Goal: Transaction & Acquisition: Purchase product/service

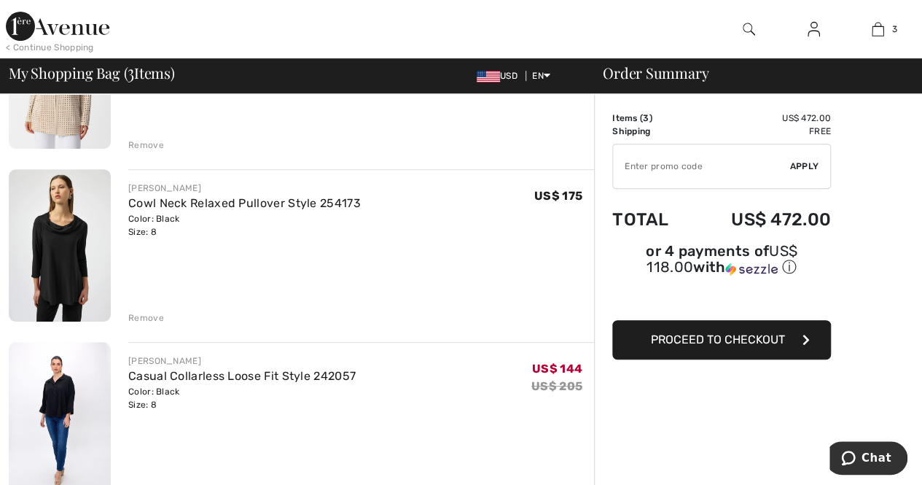
scroll to position [219, 0]
click at [144, 318] on div "Remove" at bounding box center [146, 317] width 36 height 13
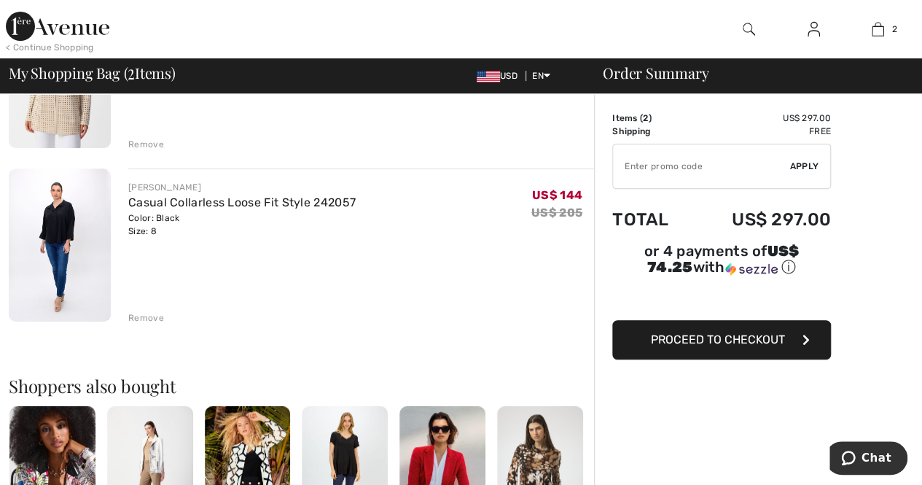
click at [139, 314] on div "Remove" at bounding box center [146, 317] width 36 height 13
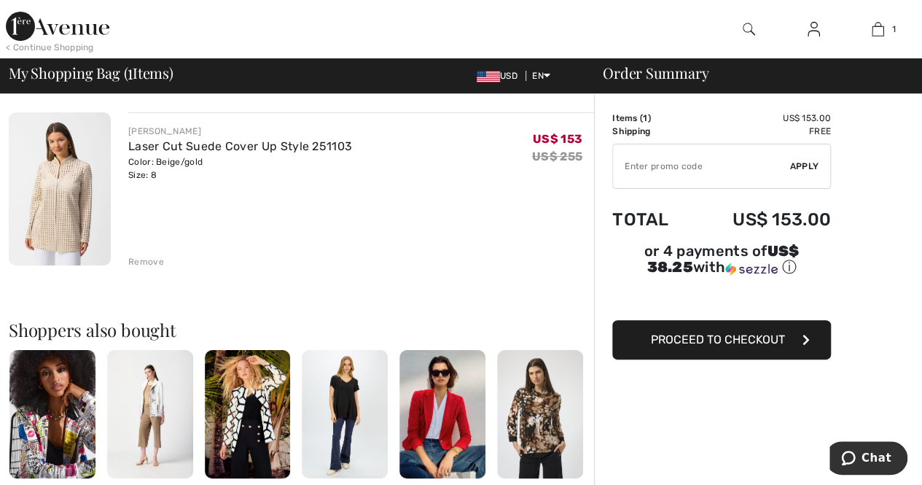
scroll to position [0, 0]
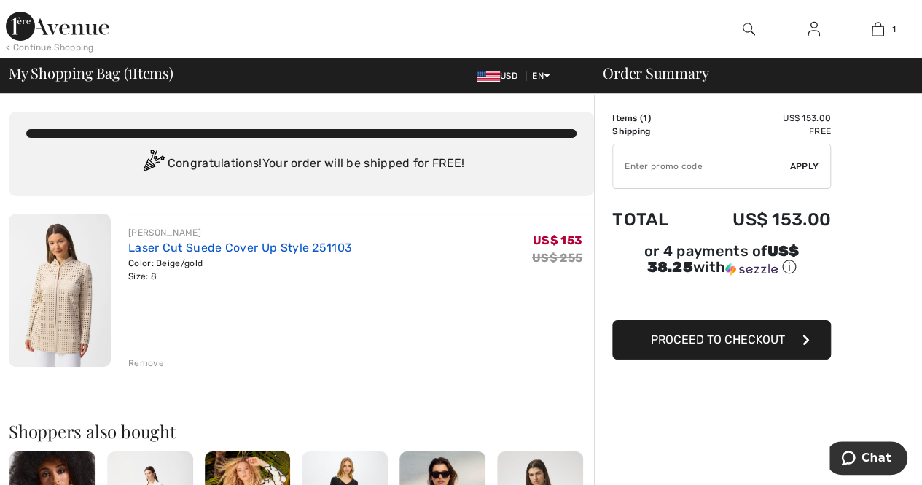
click at [163, 248] on link "Laser Cut Suede Cover Up Style 251103" at bounding box center [240, 248] width 224 height 14
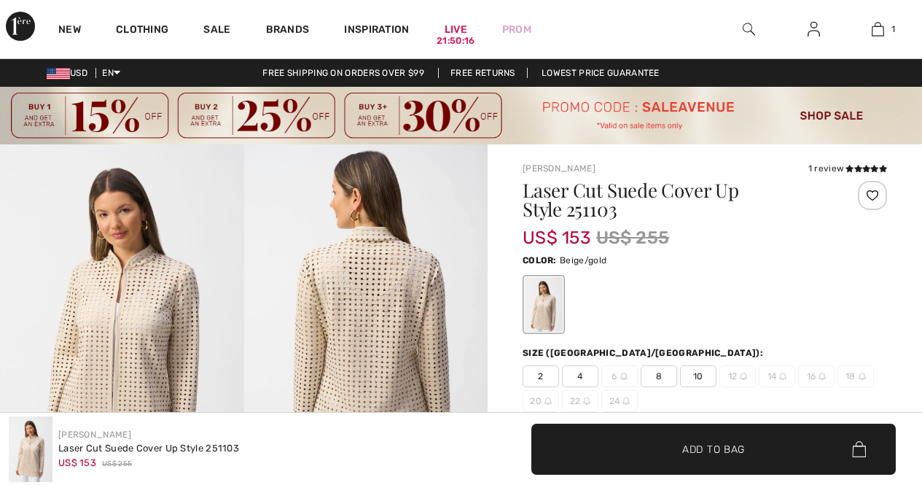
checkbox input "true"
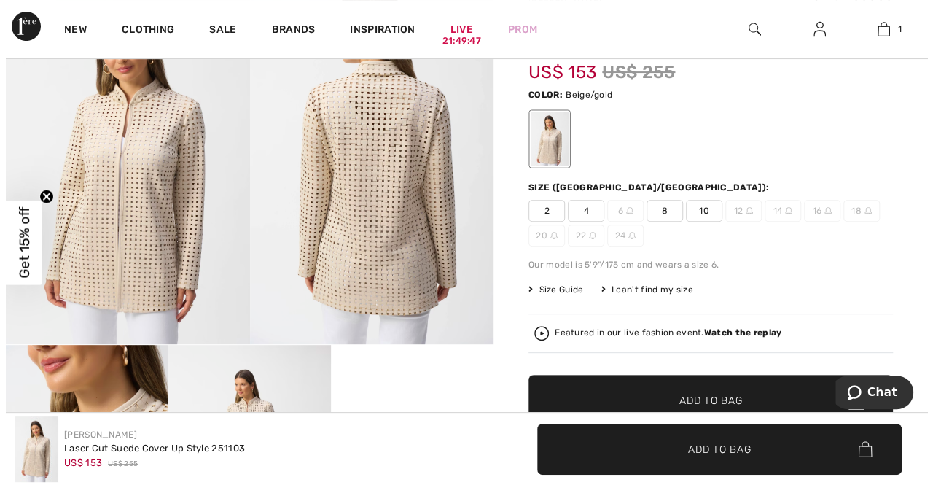
scroll to position [73, 0]
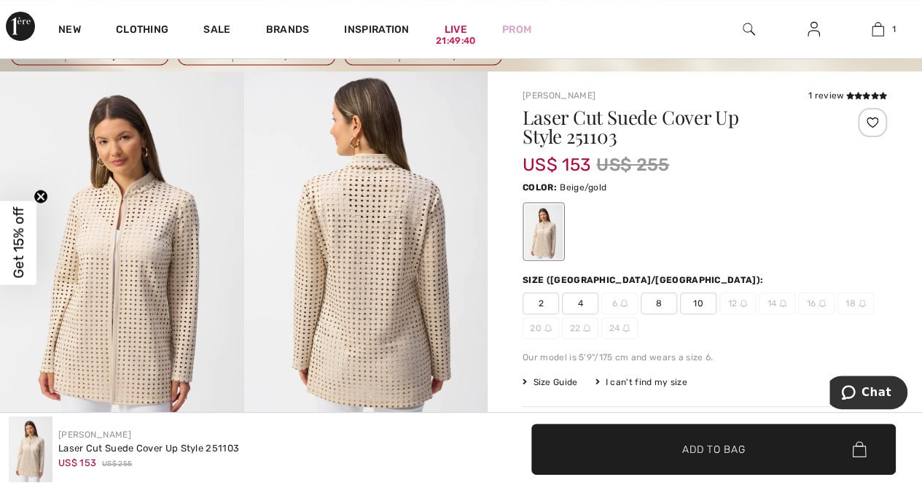
click at [373, 262] on img at bounding box center [366, 253] width 244 height 365
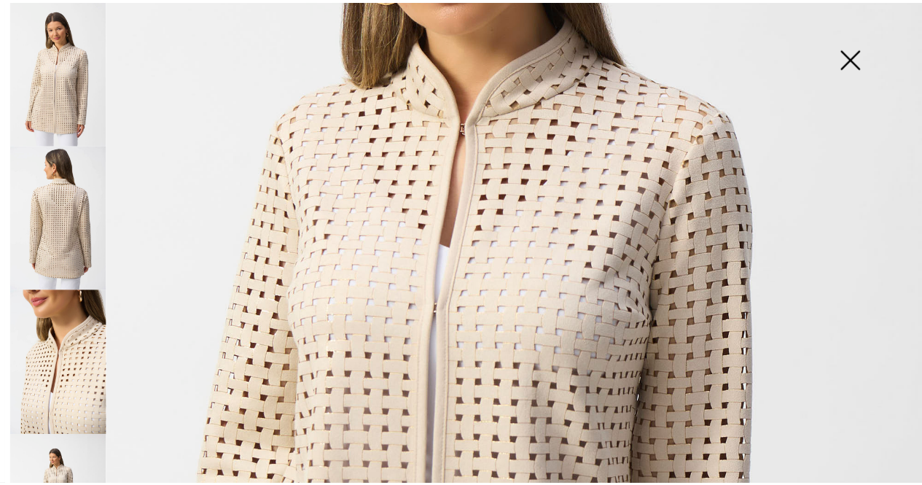
scroll to position [364, 0]
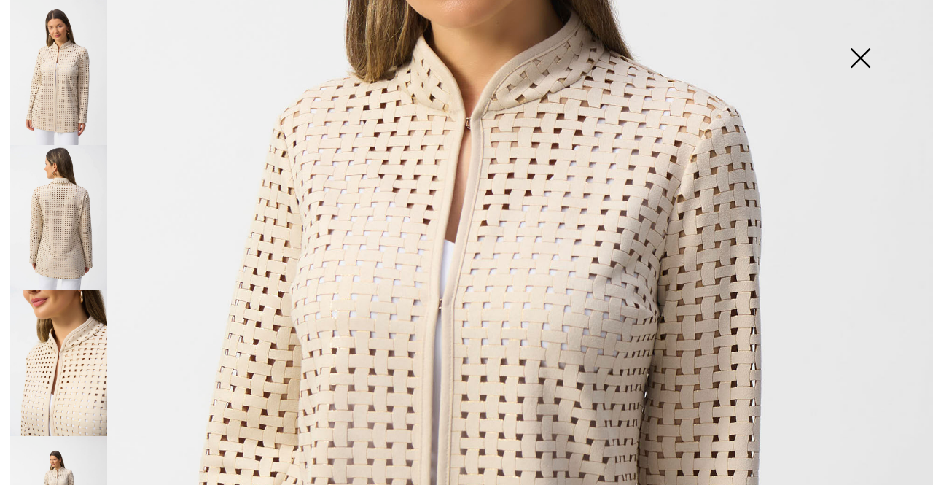
click at [859, 60] on img at bounding box center [860, 59] width 73 height 75
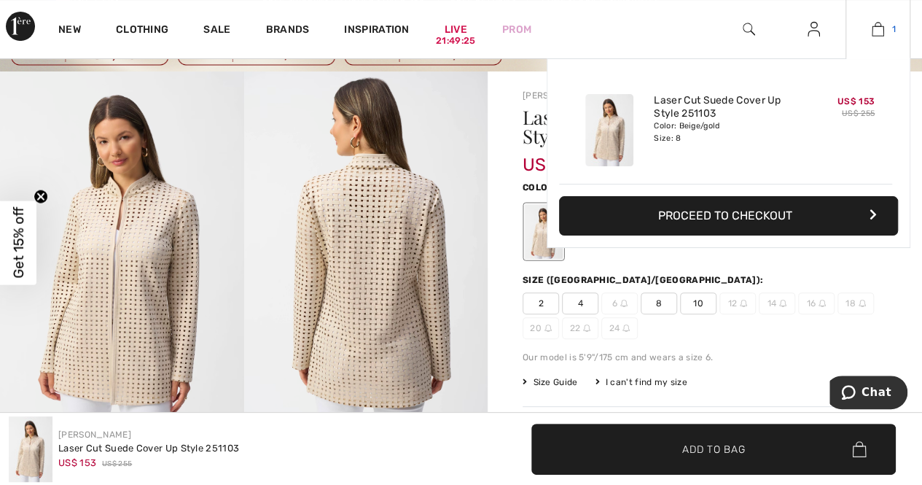
click at [878, 30] on img at bounding box center [878, 28] width 12 height 17
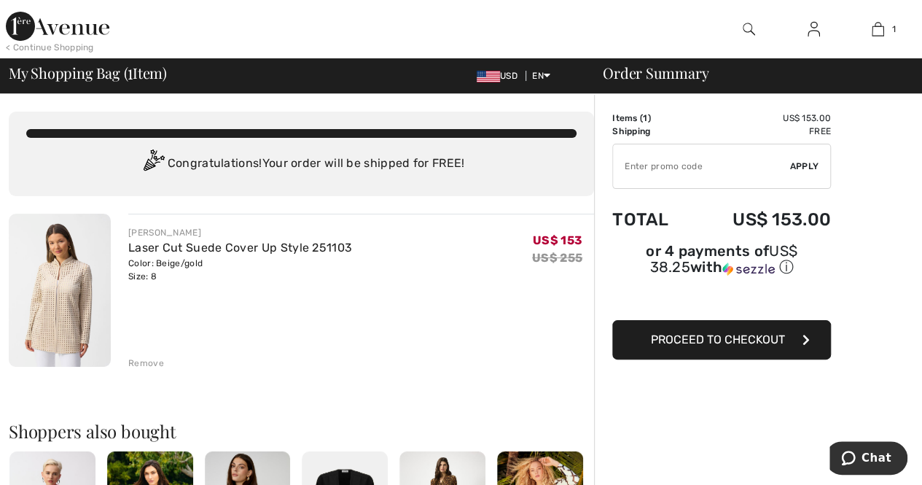
click at [715, 332] on span "Proceed to Checkout" at bounding box center [718, 339] width 134 height 14
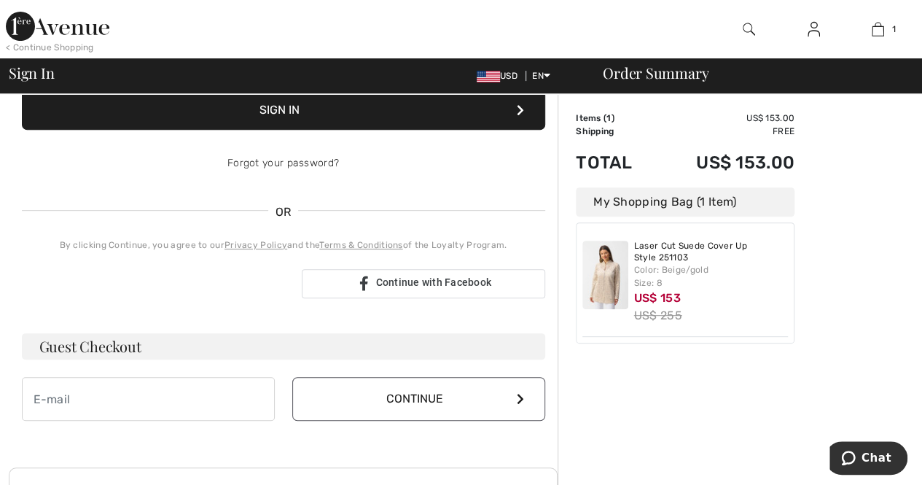
scroll to position [292, 0]
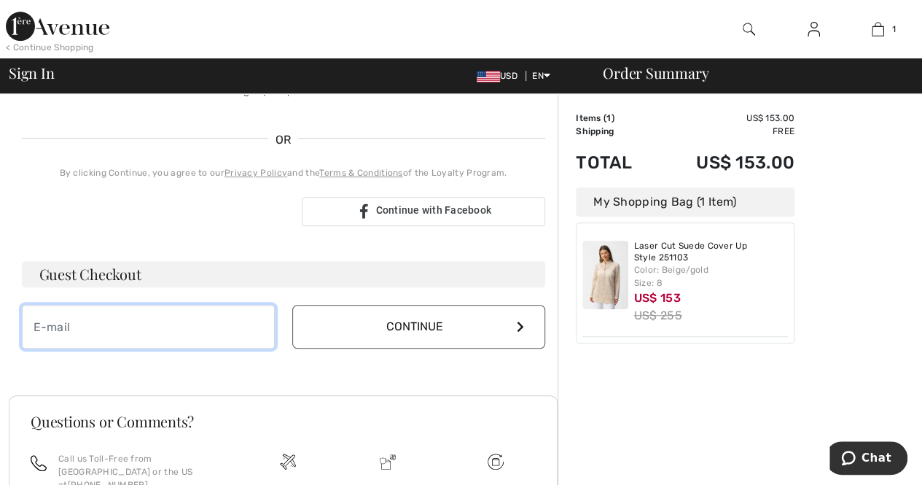
click at [147, 319] on input "email" at bounding box center [148, 327] width 253 height 44
type input "ginnenn2@yahoo.com"
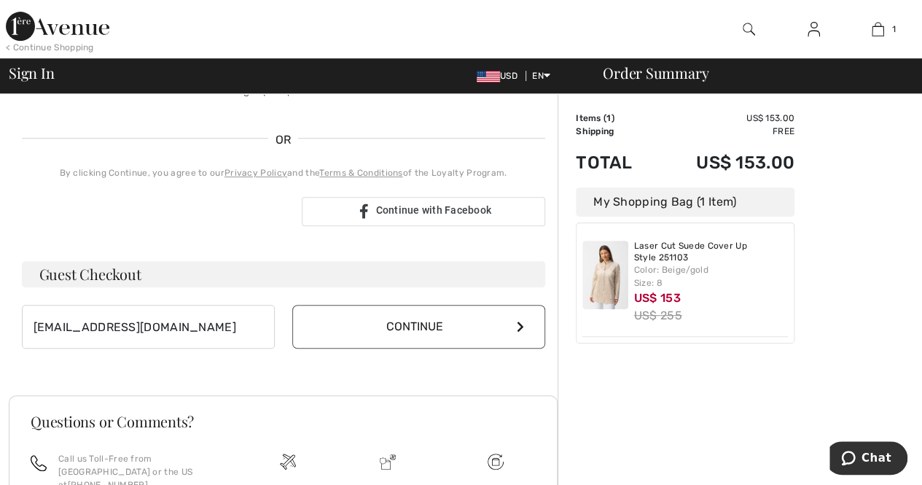
click at [407, 327] on button "Continue" at bounding box center [418, 327] width 253 height 44
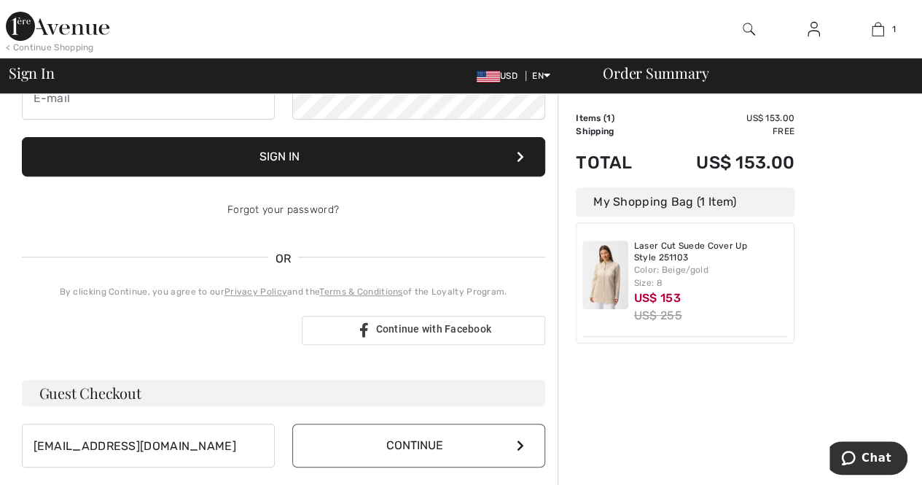
scroll to position [33, 0]
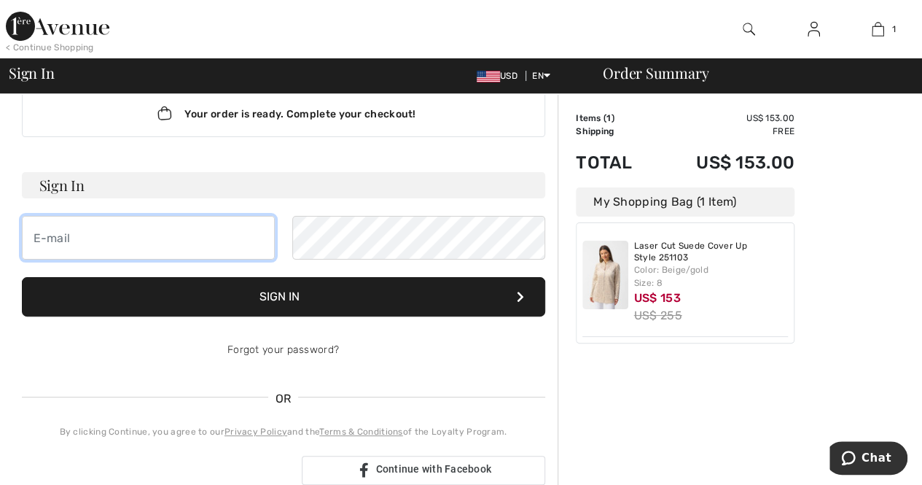
click at [74, 237] on input "email" at bounding box center [148, 238] width 253 height 44
type input "ginnenn2@yahoo.com"
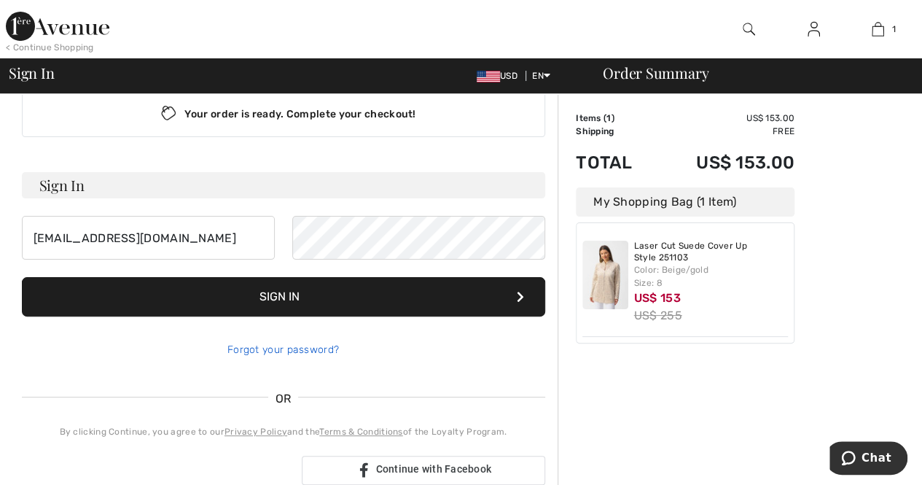
click at [297, 347] on link "Forgot your password?" at bounding box center [283, 349] width 112 height 12
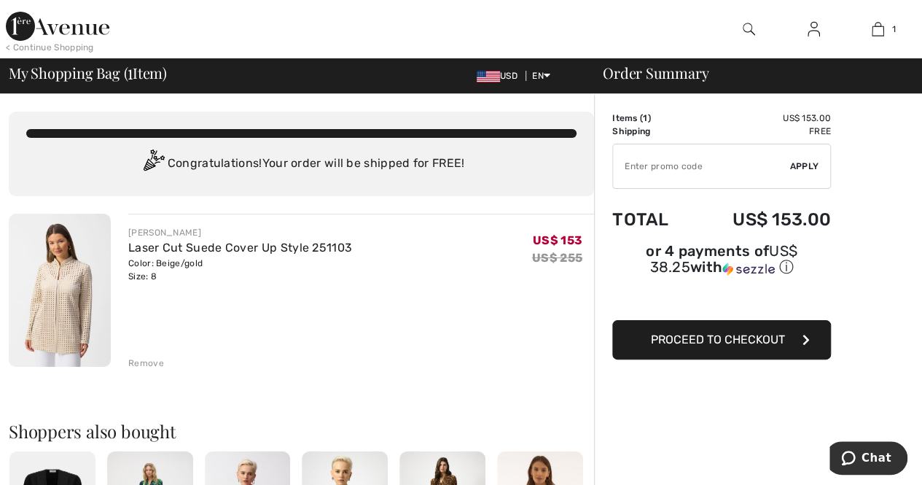
click at [714, 332] on span "Proceed to Checkout" at bounding box center [718, 339] width 134 height 14
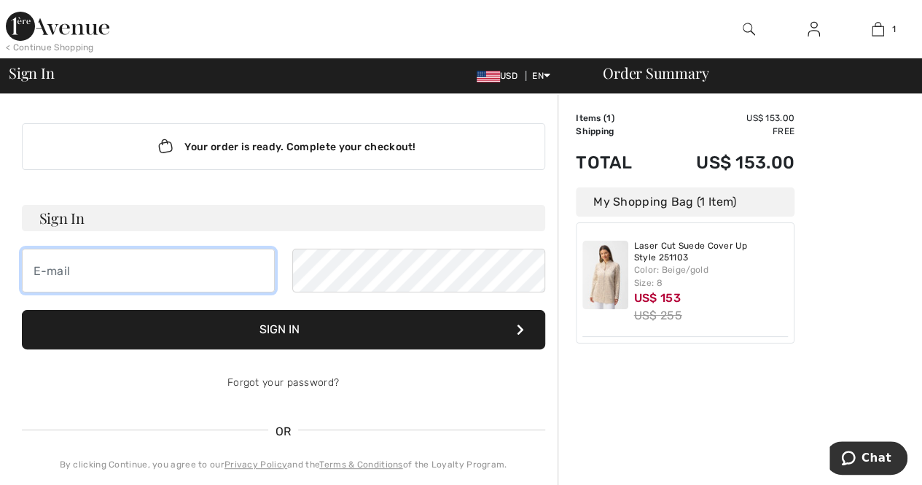
click at [66, 268] on input "email" at bounding box center [148, 271] width 253 height 44
type input "[EMAIL_ADDRESS][DOMAIN_NAME]"
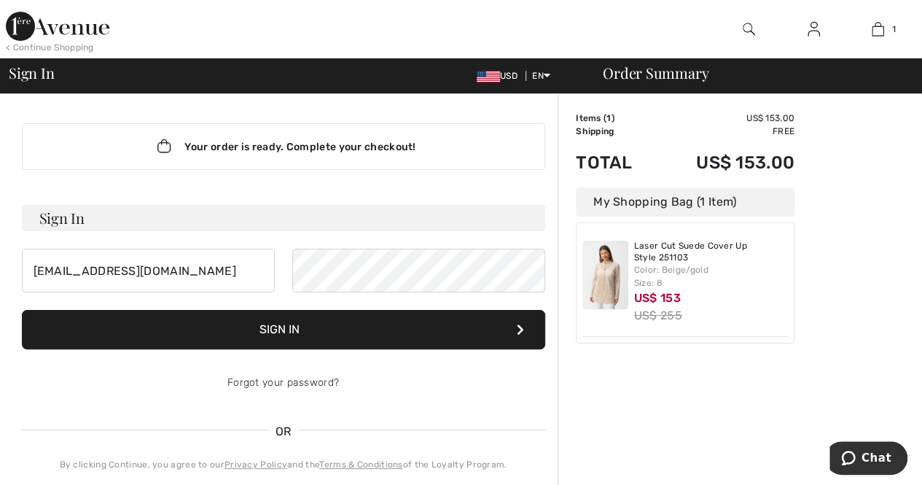
click at [308, 333] on button "Sign In" at bounding box center [283, 329] width 523 height 39
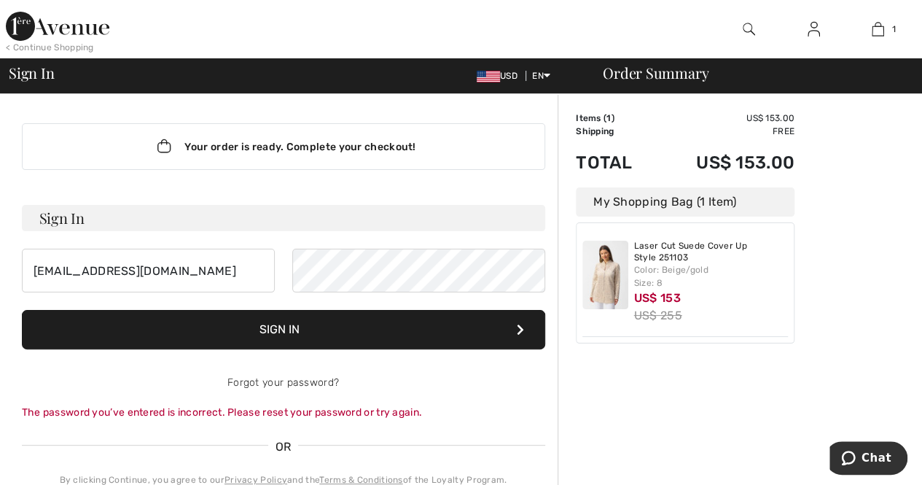
click at [271, 326] on button "Sign In" at bounding box center [283, 329] width 523 height 39
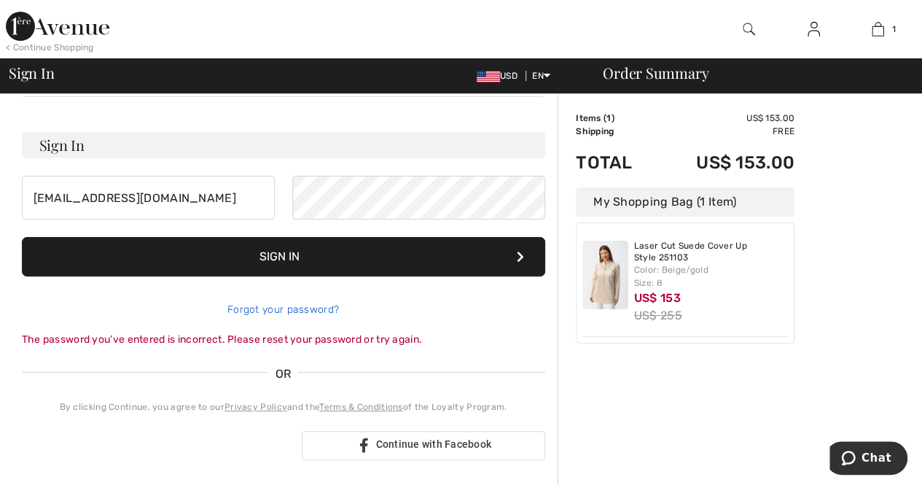
click at [263, 308] on link "Forgot your password?" at bounding box center [283, 309] width 112 height 12
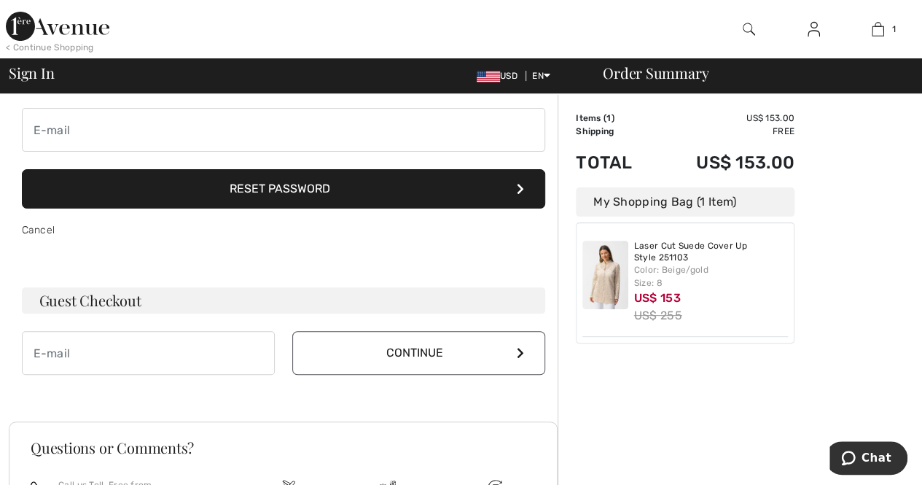
scroll to position [146, 0]
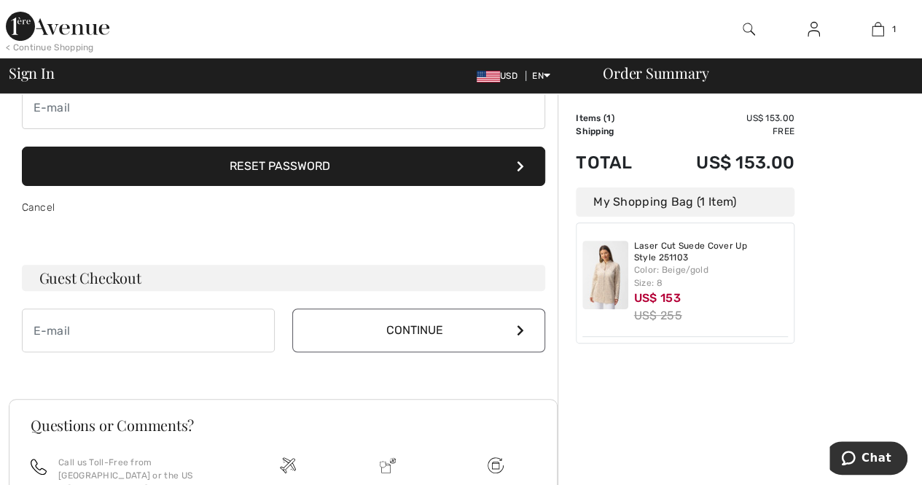
click at [318, 158] on button "Reset Password" at bounding box center [283, 166] width 523 height 39
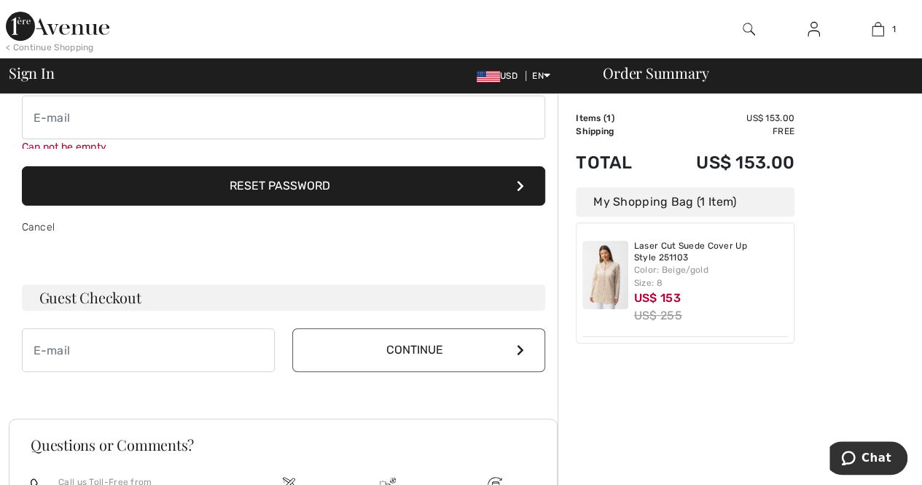
scroll to position [114, 0]
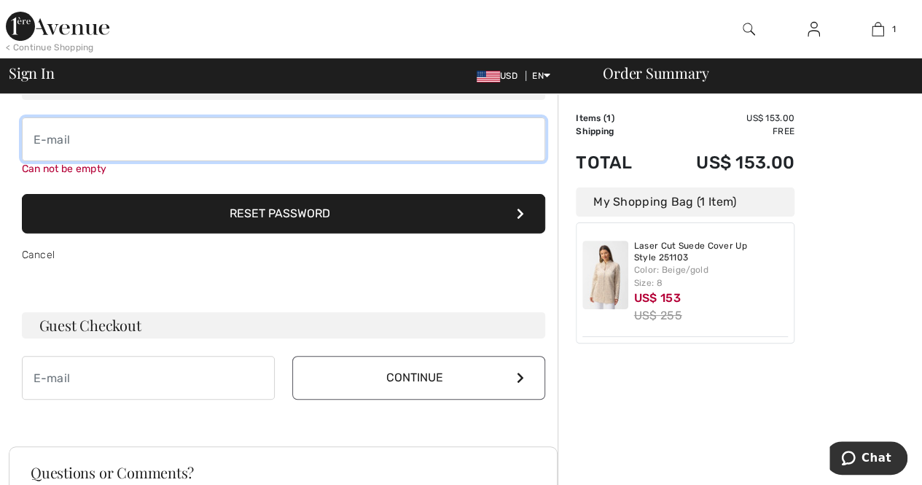
click at [44, 133] on input "email" at bounding box center [283, 139] width 523 height 44
type input "[EMAIL_ADDRESS][DOMAIN_NAME]"
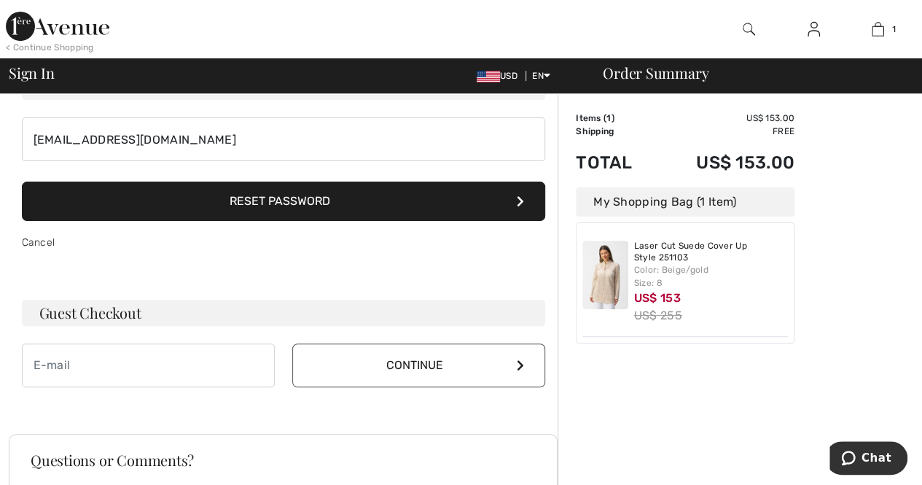
click at [312, 209] on button "Reset Password" at bounding box center [283, 201] width 523 height 39
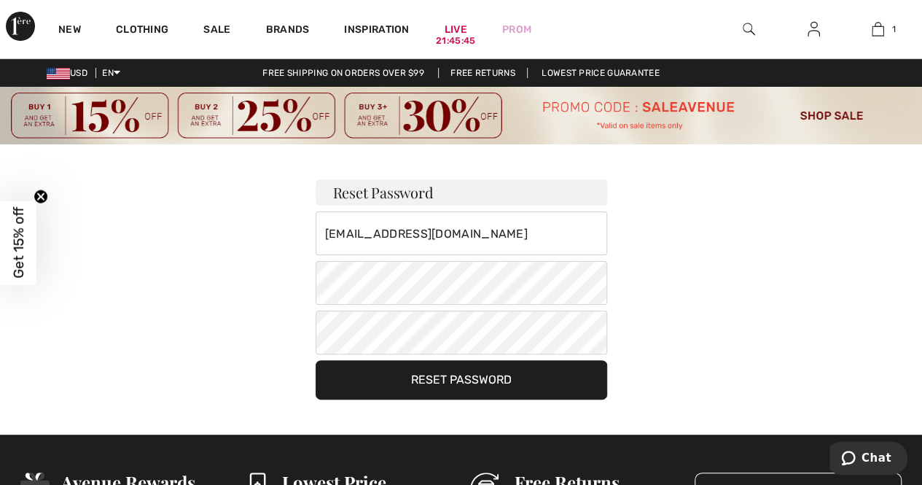
click at [477, 371] on button "Reset Password" at bounding box center [462, 379] width 292 height 39
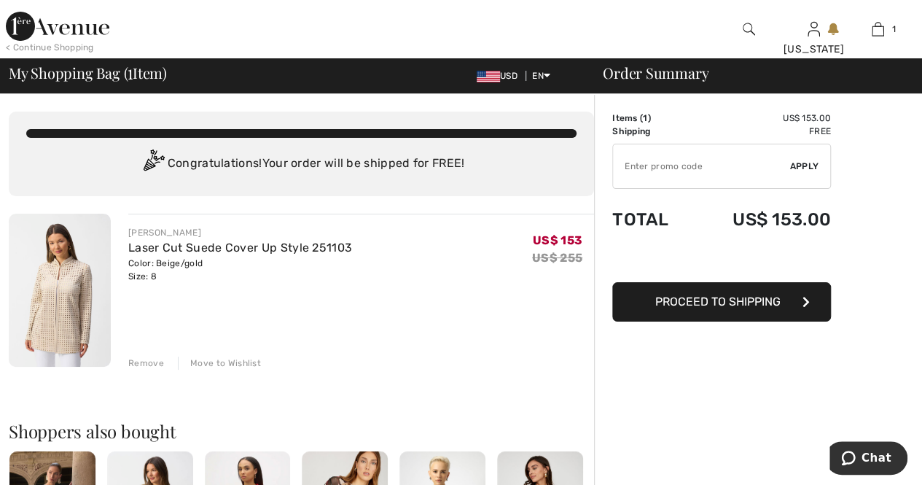
click at [743, 303] on span "Proceed to Shipping" at bounding box center [717, 302] width 125 height 14
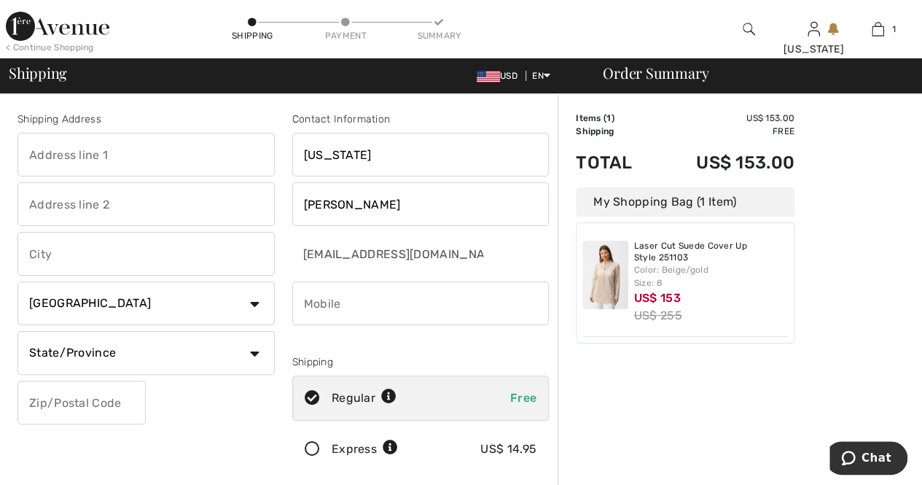
click at [101, 153] on input "text" at bounding box center [145, 155] width 257 height 44
type input "[STREET_ADDRESS]"
type input "[GEOGRAPHIC_DATA]"
select select "US"
select select "KS"
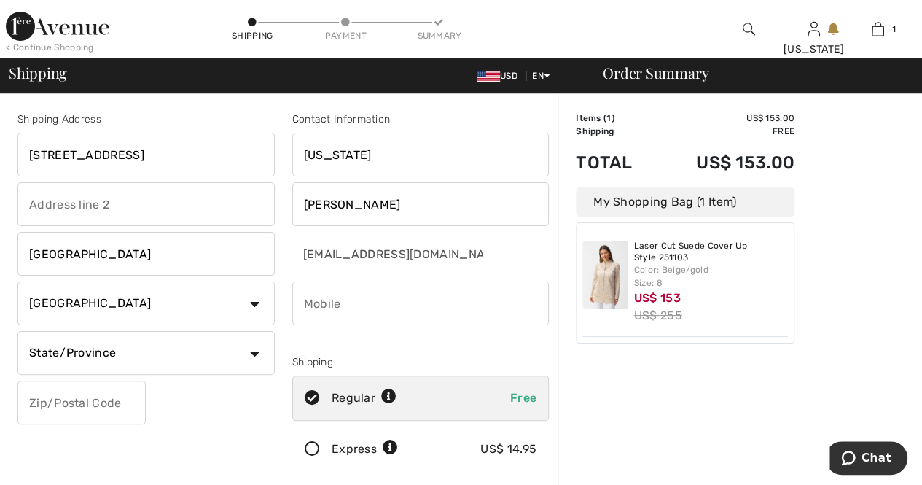
type input "66221"
type input "8168035134"
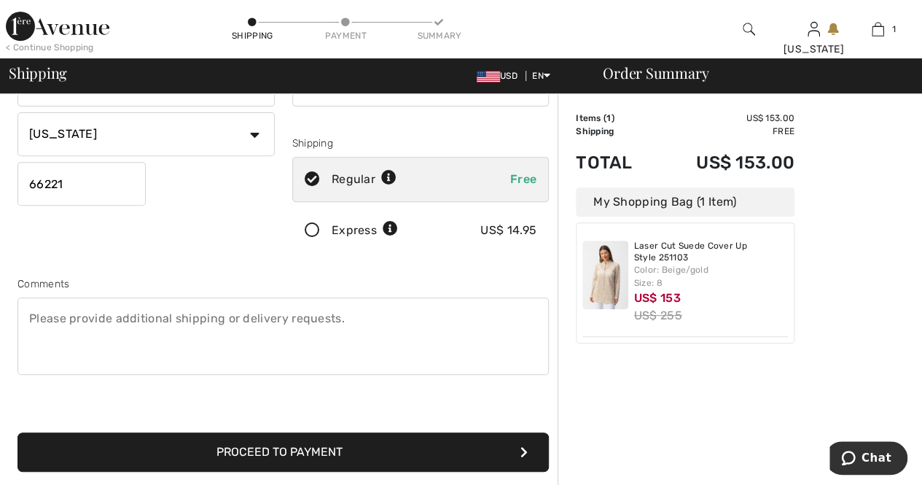
scroll to position [292, 0]
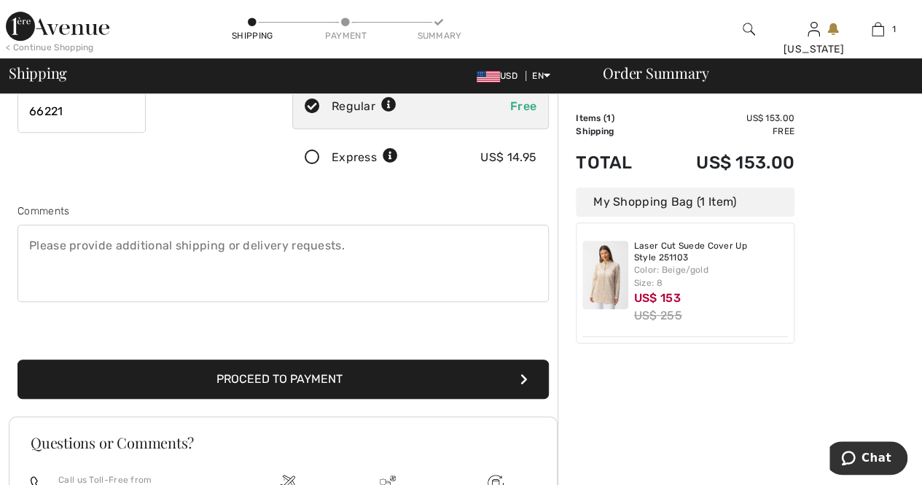
click at [281, 377] on button "Proceed to Payment" at bounding box center [282, 378] width 531 height 39
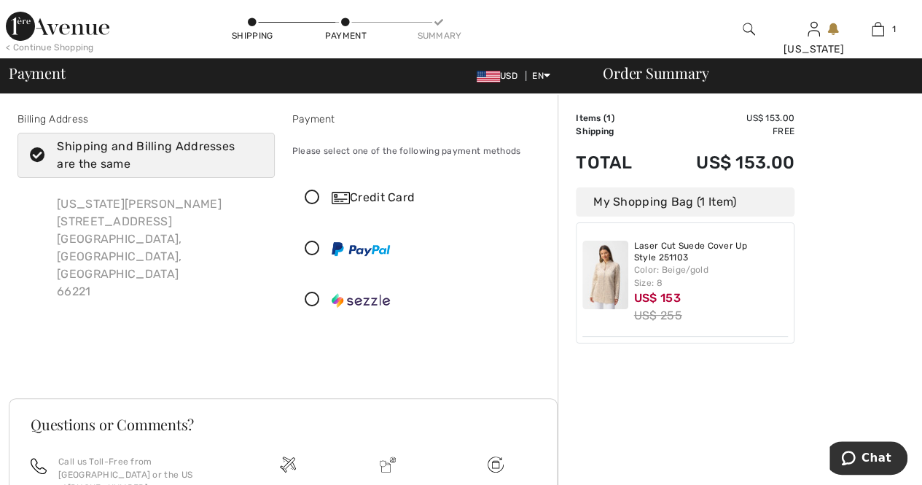
click at [311, 199] on icon at bounding box center [312, 197] width 39 height 15
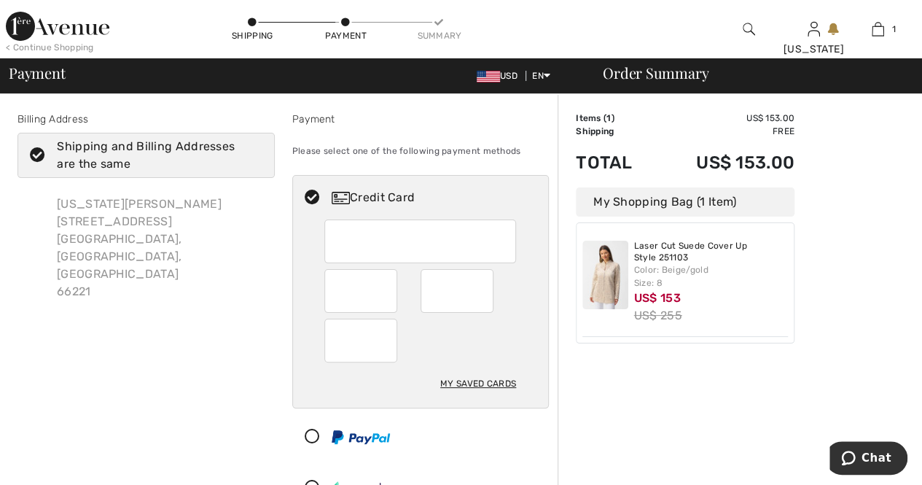
click at [311, 198] on icon at bounding box center [312, 197] width 39 height 15
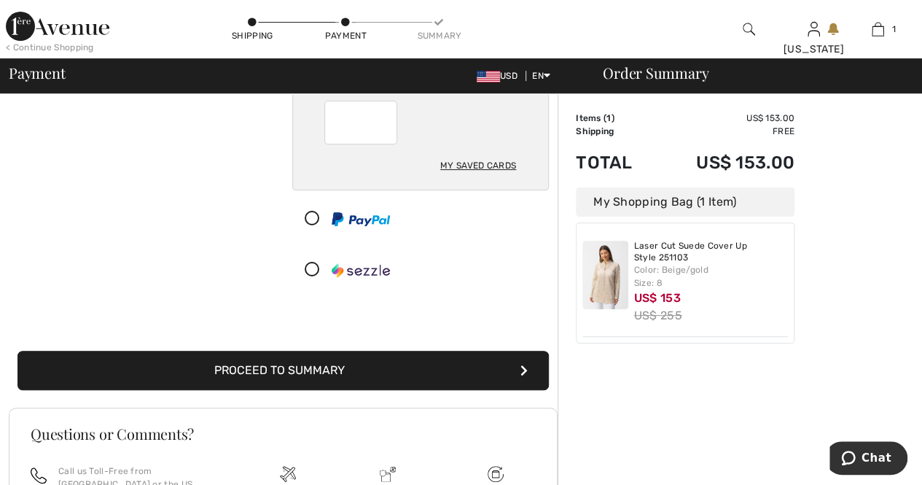
scroll to position [219, 0]
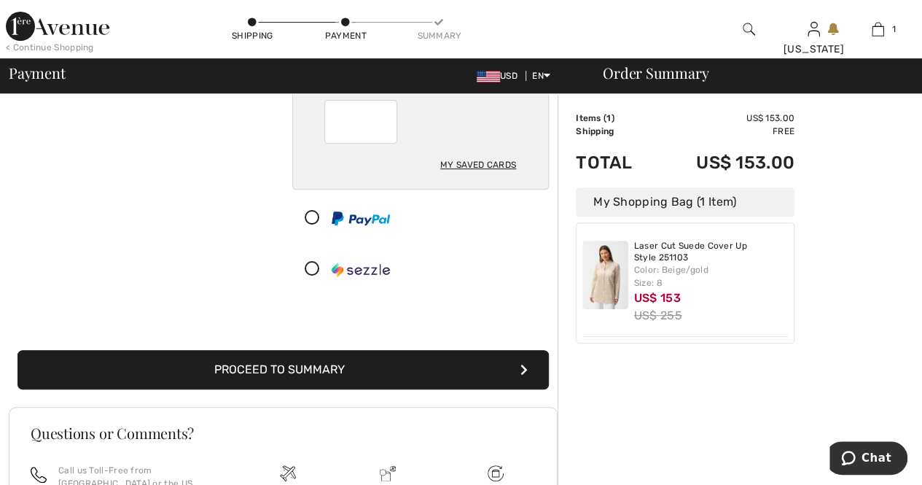
click at [289, 367] on button "Proceed to Summary" at bounding box center [282, 369] width 531 height 39
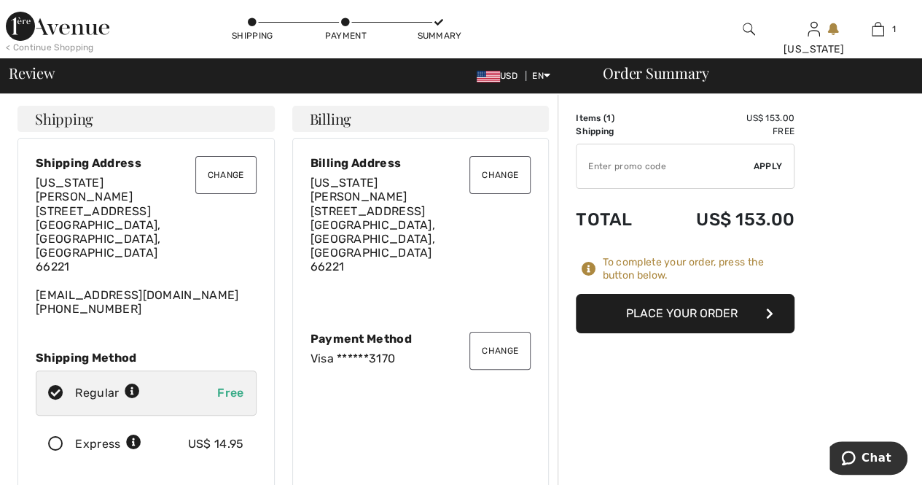
click at [666, 313] on button "Place Your Order" at bounding box center [685, 313] width 219 height 39
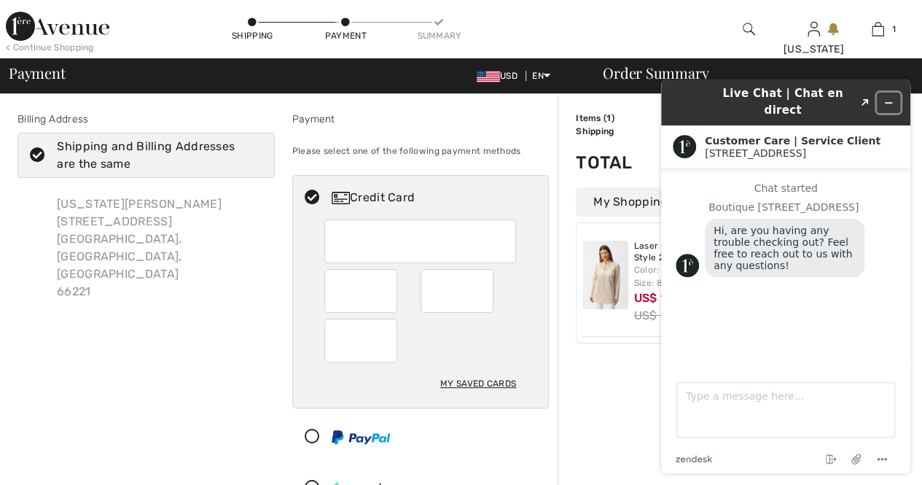
click at [889, 103] on icon "Minimize widget" at bounding box center [889, 103] width 7 height 0
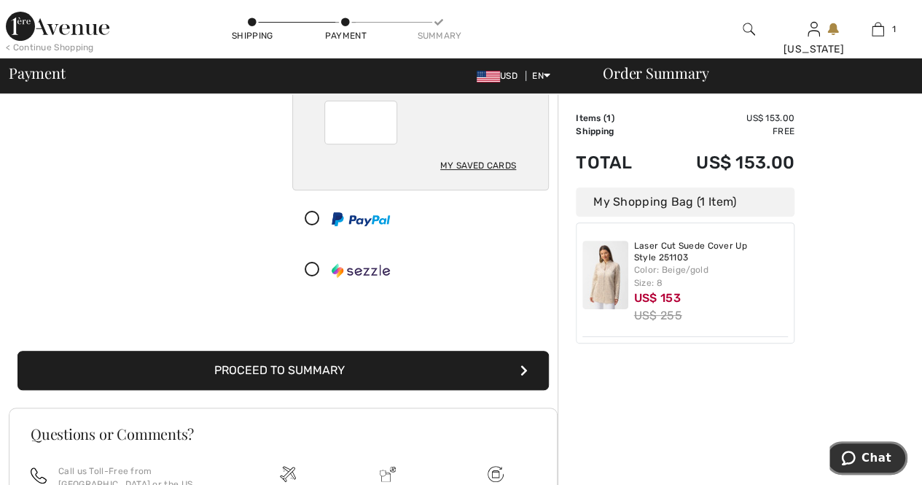
scroll to position [219, 0]
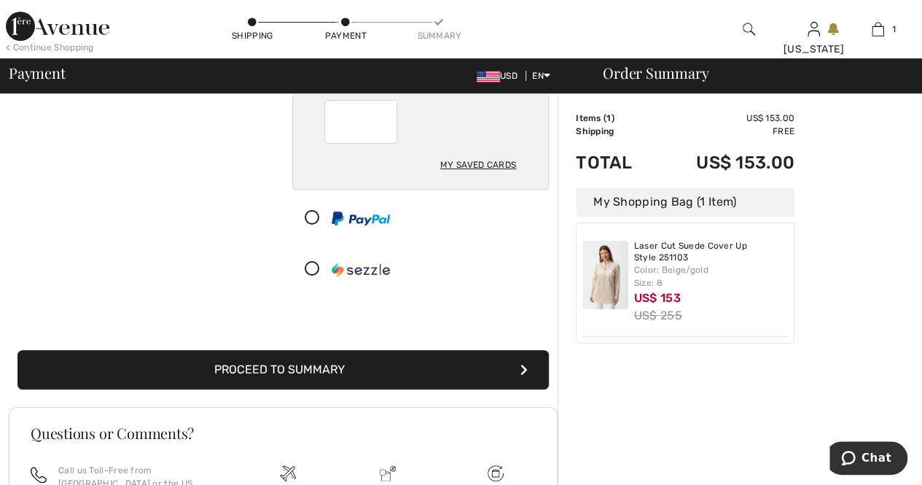
click at [319, 366] on button "Proceed to Summary" at bounding box center [282, 369] width 531 height 39
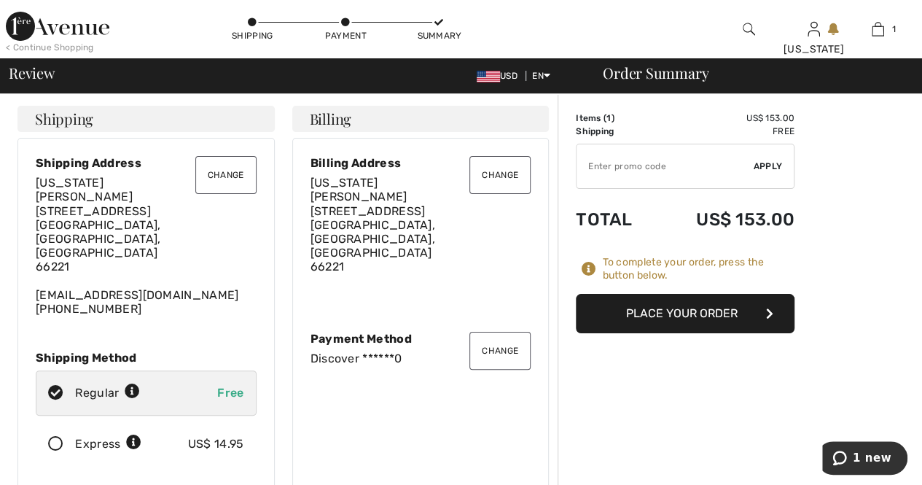
click at [666, 314] on button "Place Your Order" at bounding box center [685, 313] width 219 height 39
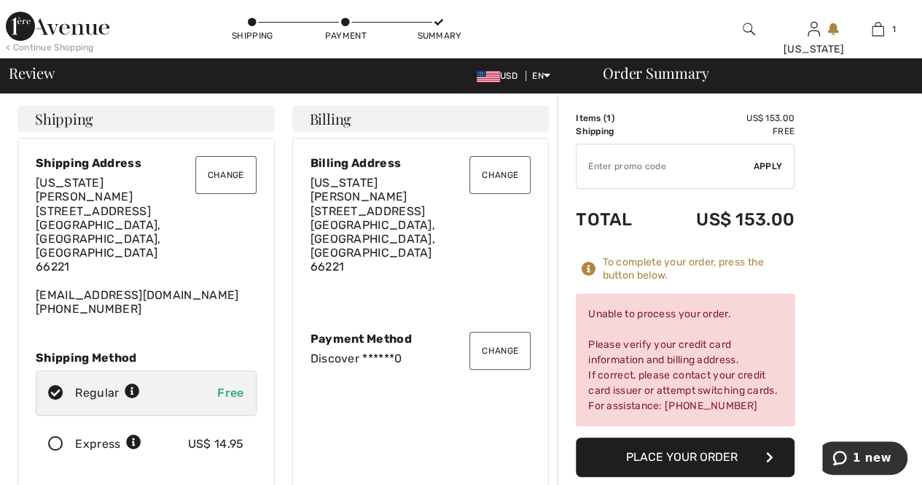
click at [500, 332] on button "Change" at bounding box center [499, 351] width 61 height 38
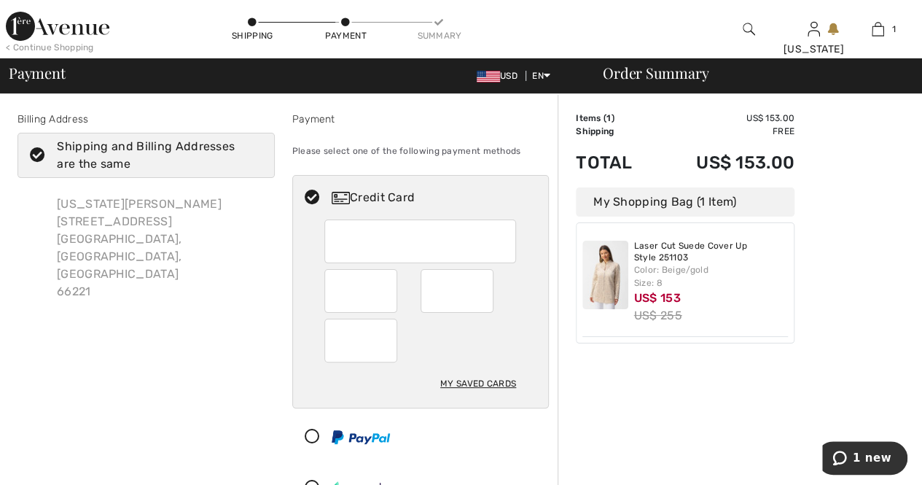
click at [642, 410] on div "Order Summary Details Items ( 1 ) US$ 153.00 Promo code US$ 0.00 Shipping Free …" at bounding box center [740, 494] width 364 height 800
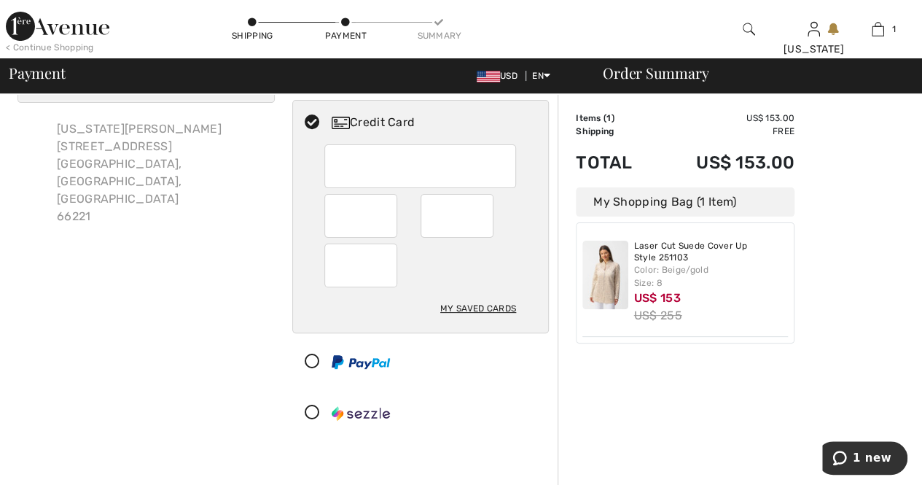
scroll to position [219, 0]
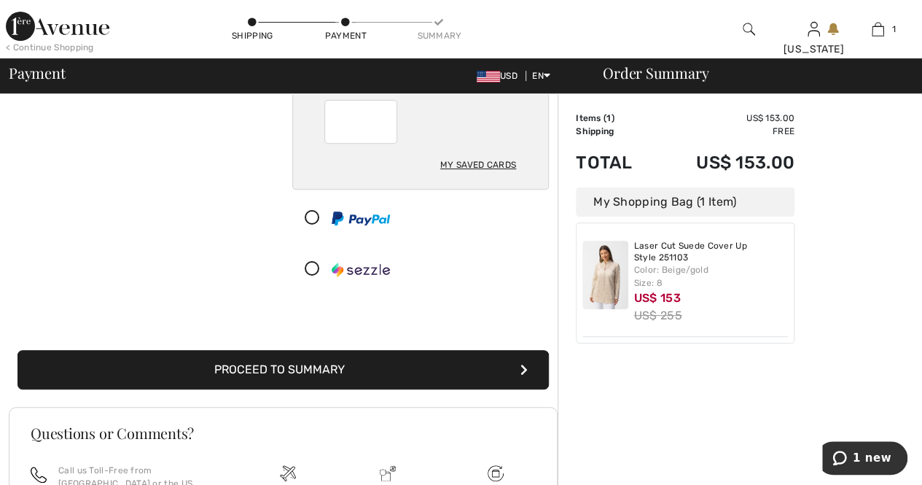
click at [312, 377] on button "Proceed to Summary" at bounding box center [282, 369] width 531 height 39
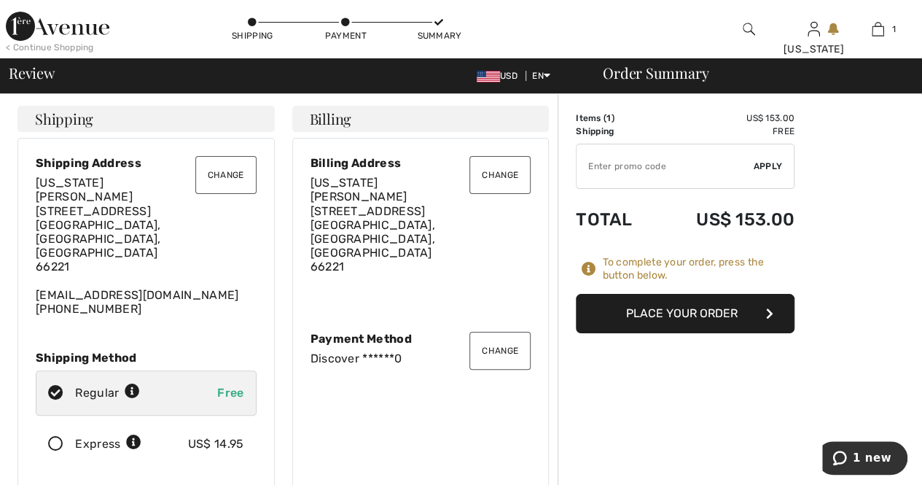
click at [683, 317] on button "Place Your Order" at bounding box center [685, 313] width 219 height 39
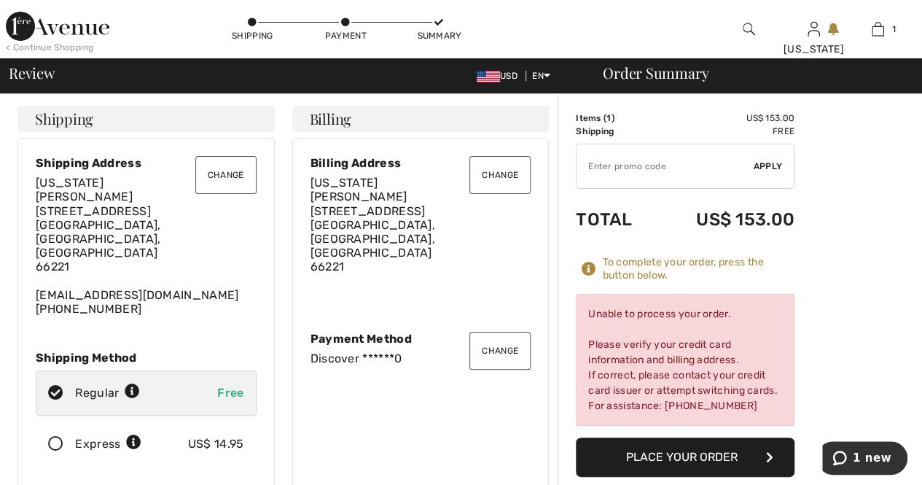
click at [710, 454] on button "Place Your Order" at bounding box center [685, 456] width 219 height 39
drag, startPoint x: 908, startPoint y: 195, endPoint x: 909, endPoint y: 233, distance: 37.9
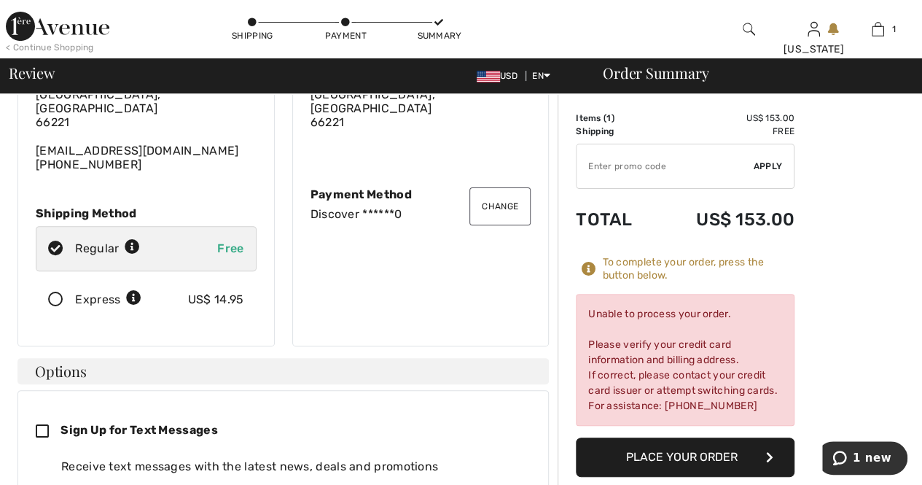
scroll to position [73, 0]
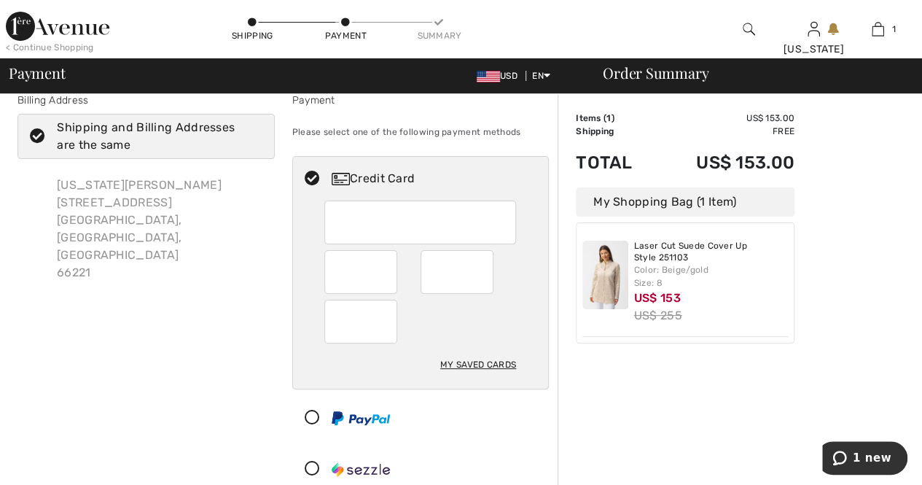
scroll to position [73, 0]
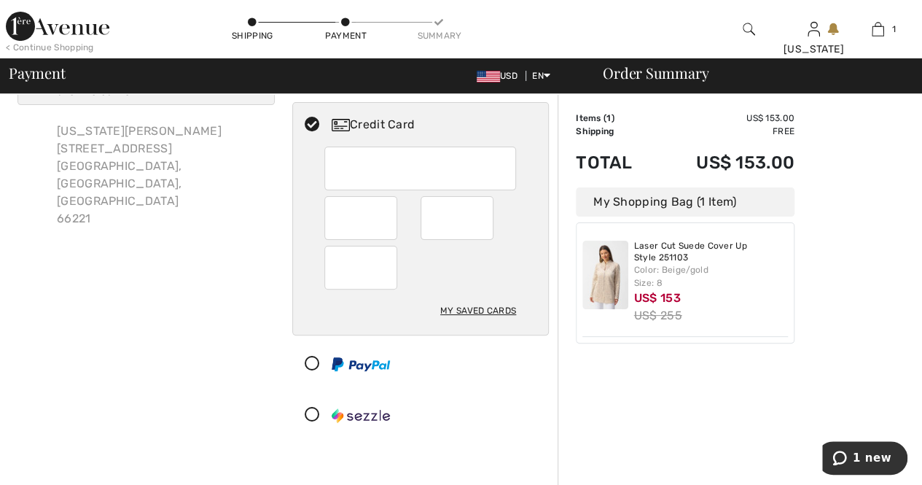
click at [504, 404] on div at bounding box center [415, 415] width 244 height 44
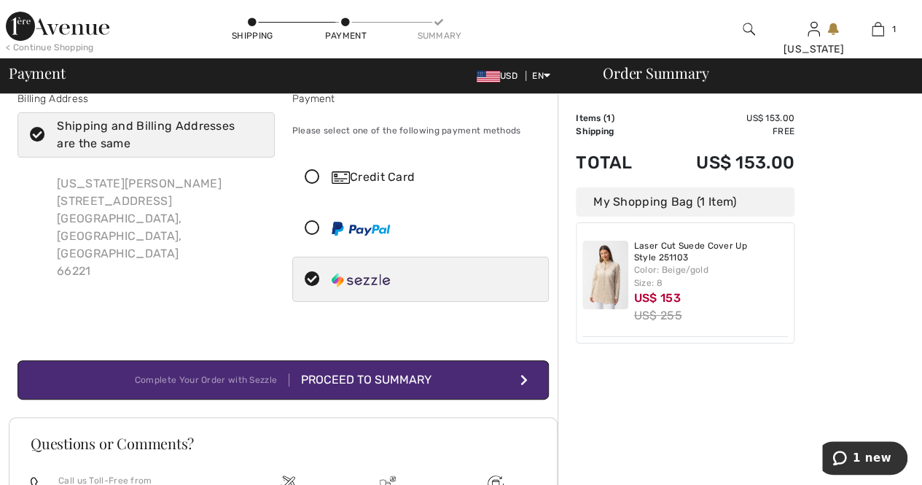
scroll to position [0, 0]
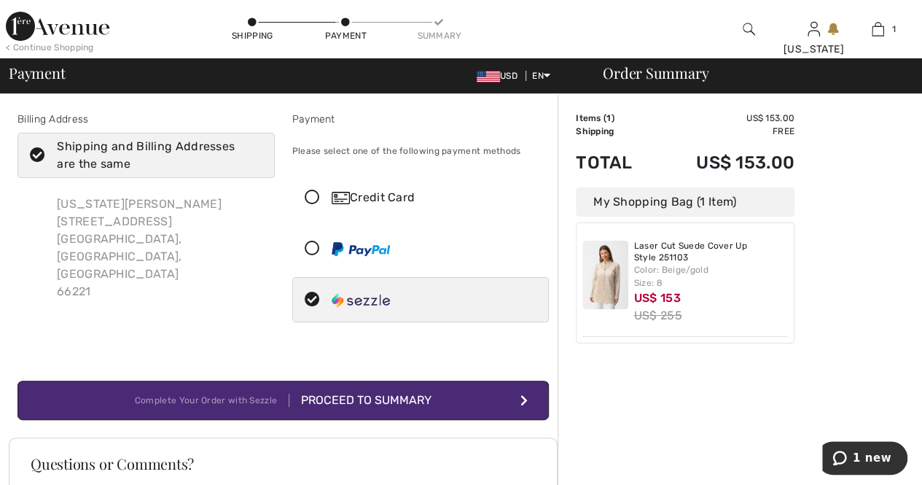
click at [311, 199] on icon at bounding box center [312, 197] width 39 height 15
radio input "true"
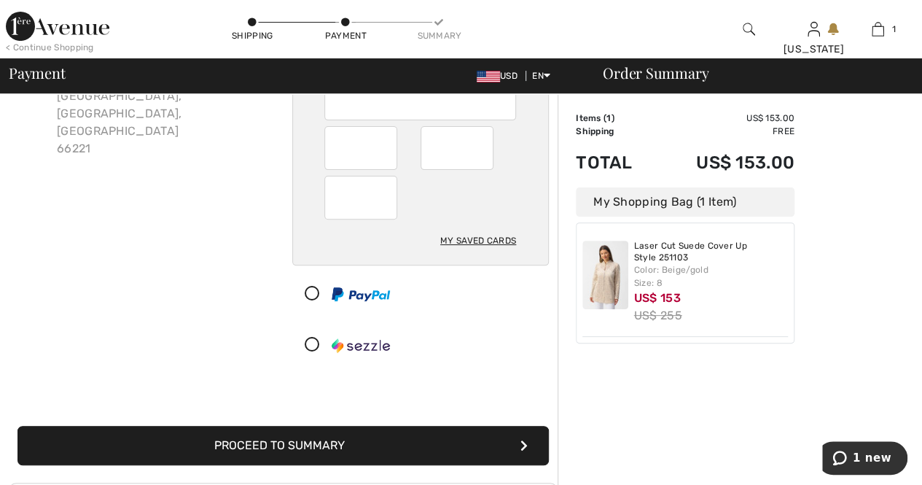
scroll to position [146, 0]
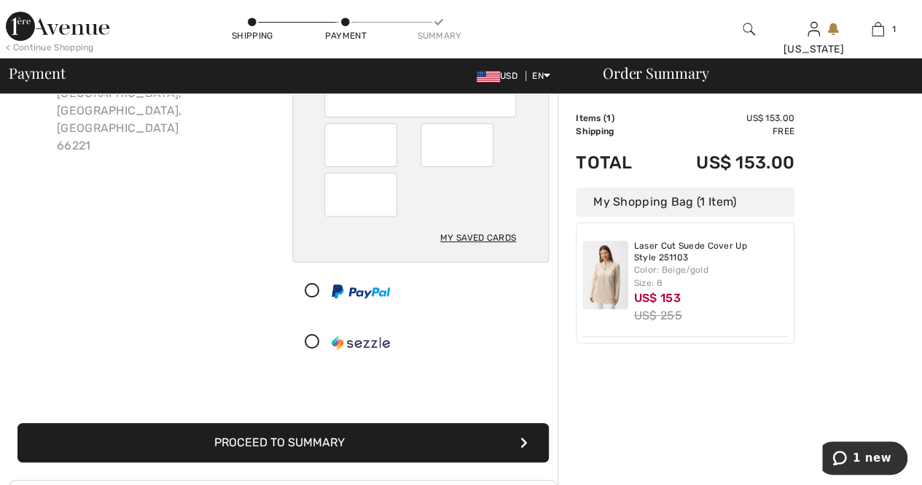
click at [254, 440] on button "Proceed to Summary" at bounding box center [282, 442] width 531 height 39
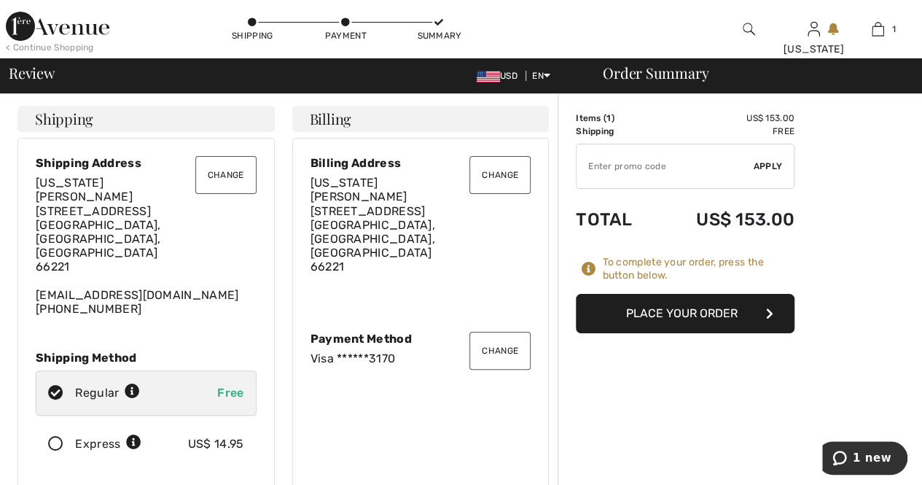
click at [693, 311] on button "Place Your Order" at bounding box center [685, 313] width 219 height 39
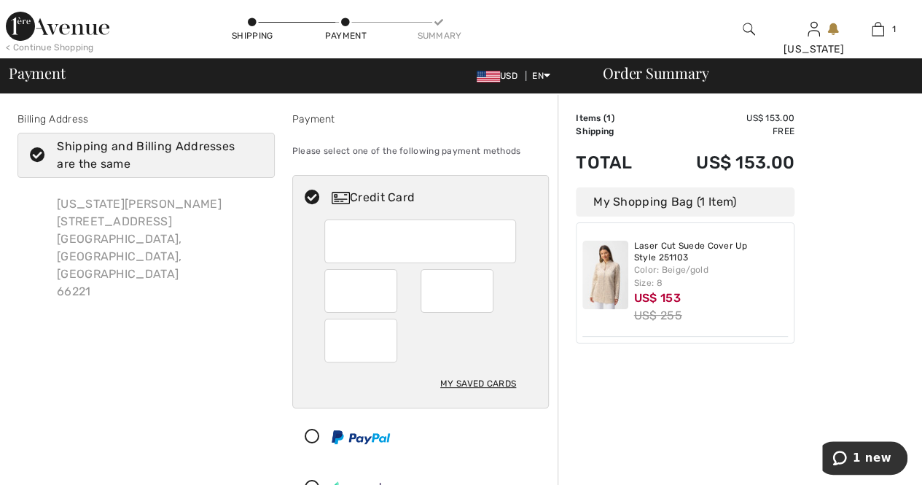
click at [560, 389] on div "Order Summary Details Items ( 1 ) US$ 153.00 Promo code US$ 0.00 Shipping Free …" at bounding box center [740, 494] width 364 height 800
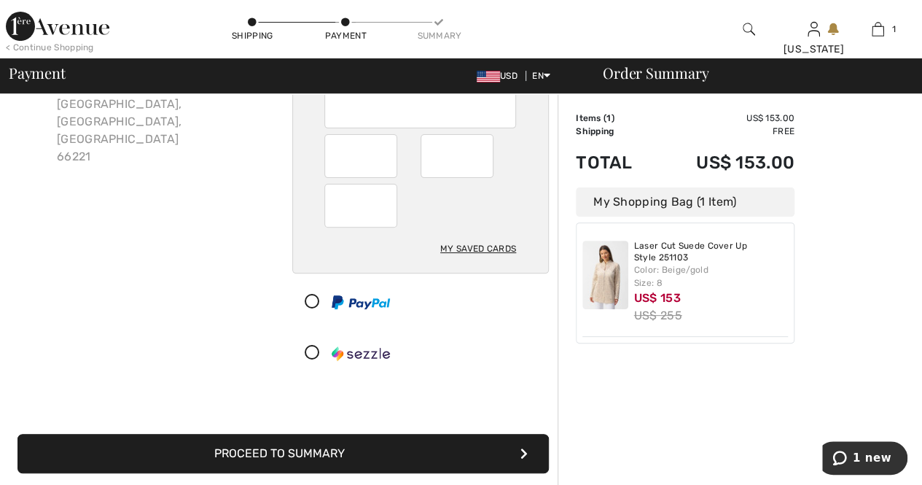
scroll to position [146, 0]
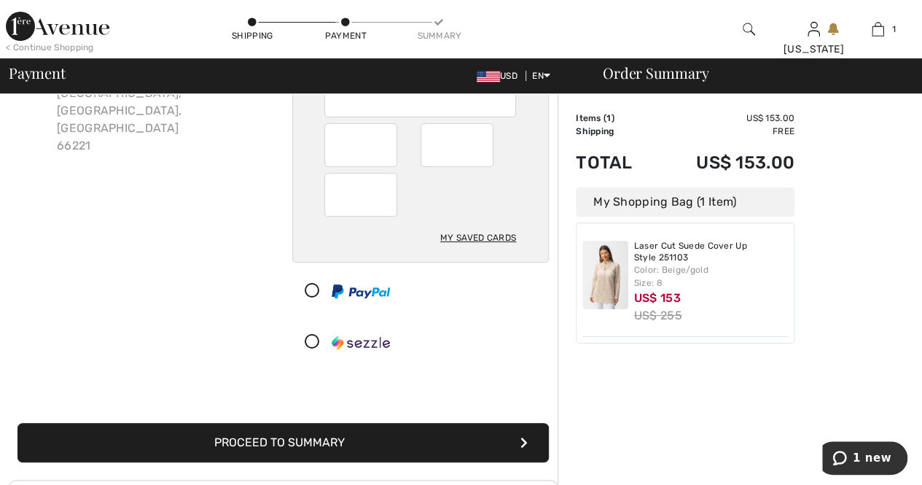
click at [273, 438] on button "Proceed to Summary" at bounding box center [282, 442] width 531 height 39
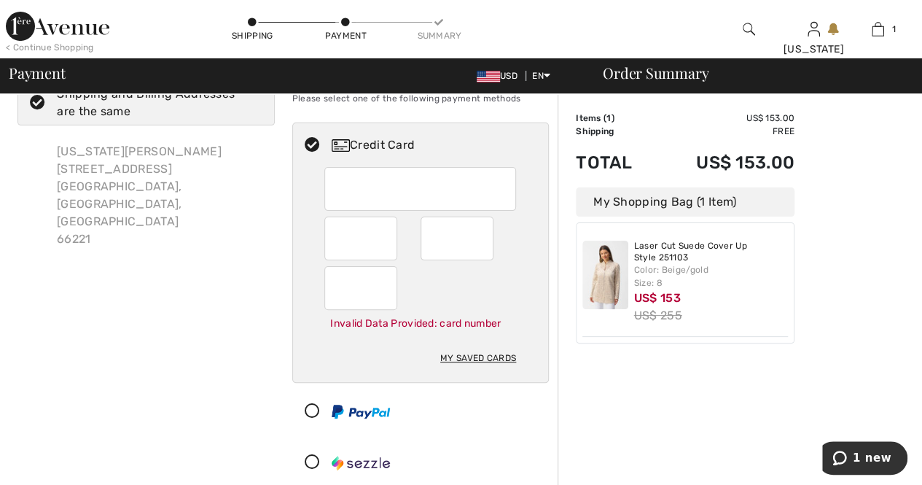
scroll to position [0, 0]
